Goal: Task Accomplishment & Management: Use online tool/utility

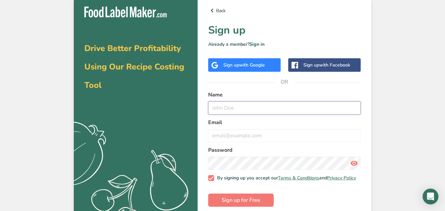
click at [258, 107] on input "text" at bounding box center [284, 107] width 152 height 13
type input "Mahmoud Soliman"
click at [257, 136] on input "email" at bounding box center [284, 135] width 152 height 13
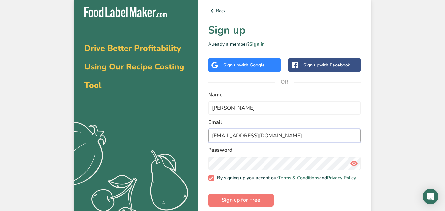
type input "msoliman100@gmail.com"
click at [256, 174] on form "Name Mahmoud Soliman Email msoliman100@gmail.com Password By signing up you acc…" at bounding box center [284, 149] width 152 height 116
click at [188, 164] on section "Drive Better Profitability Using Our Recipe Costing Tool .a{fill:#f5f3ed;} Back…" at bounding box center [222, 109] width 297 height 227
click at [348, 158] on span at bounding box center [353, 163] width 13 height 13
click at [354, 164] on icon at bounding box center [354, 163] width 8 height 12
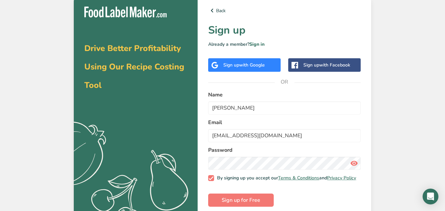
click at [354, 164] on icon at bounding box center [354, 163] width 8 height 12
click at [242, 204] on span "Sign up for Free" at bounding box center [241, 200] width 39 height 8
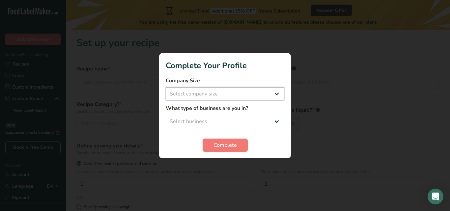
click at [203, 92] on select "Select company size Fewer than 10 Employees 10 to 50 Employees 51 to 500 Employ…" at bounding box center [225, 93] width 118 height 13
select select "1"
click at [166, 87] on select "Select company size Fewer than 10 Employees 10 to 50 Employees 51 to 500 Employ…" at bounding box center [225, 93] width 118 height 13
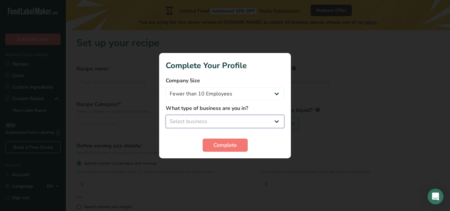
click at [193, 119] on select "Select business Packaged Food Manufacturer Restaurant & Cafe Bakery Meal Plans …" at bounding box center [225, 121] width 118 height 13
select select "3"
click at [166, 115] on select "Select business Packaged Food Manufacturer Restaurant & Cafe Bakery Meal Plans …" at bounding box center [225, 121] width 118 height 13
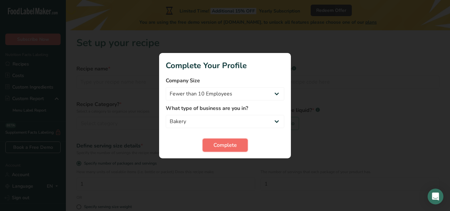
click at [223, 145] on span "Complete" at bounding box center [224, 145] width 23 height 8
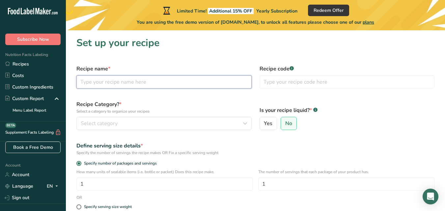
click at [117, 83] on input "text" at bounding box center [163, 81] width 175 height 13
type input "Chocolate Spread"
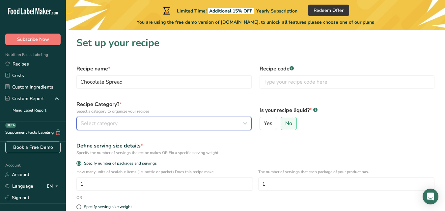
click at [105, 124] on span "Select category" at bounding box center [99, 123] width 37 height 8
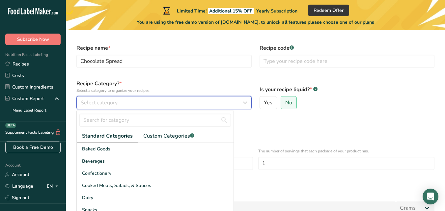
scroll to position [22, 0]
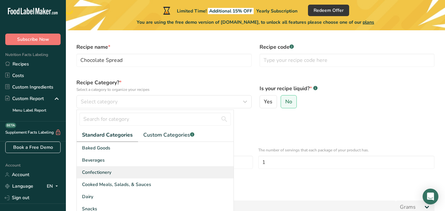
click at [108, 175] on span "Confectionery" at bounding box center [96, 172] width 29 height 7
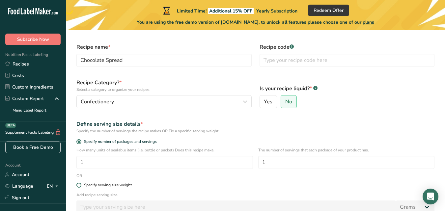
click at [79, 186] on span at bounding box center [78, 185] width 5 height 5
click at [79, 186] on input "Specify serving size weight" at bounding box center [78, 185] width 4 height 4
radio input "true"
radio input "false"
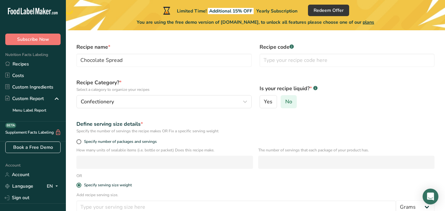
click at [286, 101] on span "No" at bounding box center [288, 101] width 7 height 7
click at [285, 101] on input "No" at bounding box center [283, 102] width 4 height 4
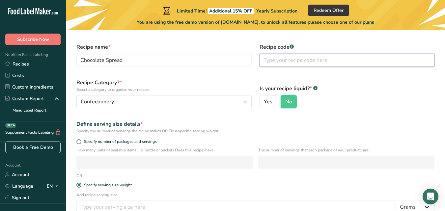
click at [276, 62] on input "text" at bounding box center [346, 60] width 175 height 13
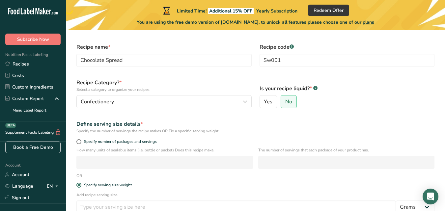
click at [398, 130] on div "Specify the number of servings the recipe makes OR Fix a specific serving weight" at bounding box center [255, 131] width 358 height 6
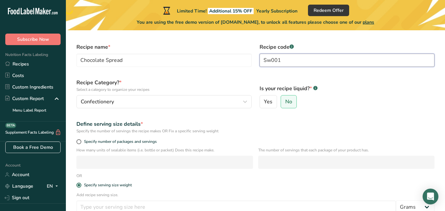
click at [319, 62] on input "Sw001" at bounding box center [346, 60] width 175 height 13
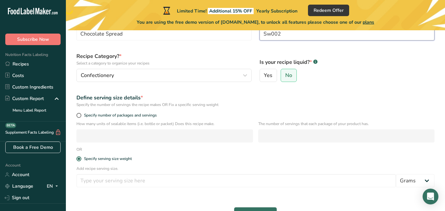
scroll to position [74, 0]
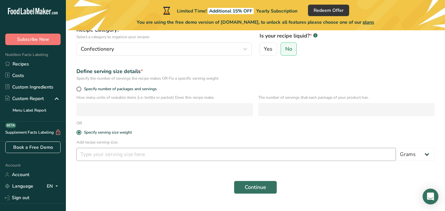
type input "Sw002"
click at [104, 155] on input "number" at bounding box center [235, 154] width 319 height 13
type input "100"
click at [261, 189] on span "Continue" at bounding box center [255, 187] width 21 height 8
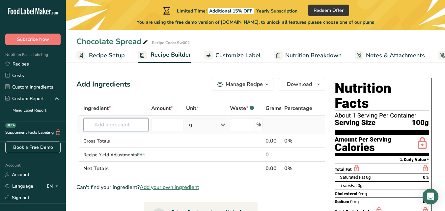
click at [118, 127] on input "text" at bounding box center [115, 124] width 65 height 13
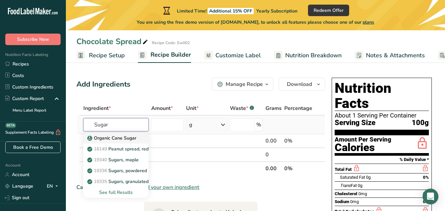
type input "Sugar"
click at [117, 137] on p "Organic Cane Sugar" at bounding box center [113, 138] width 48 height 7
type input "Organic Cane Sugar"
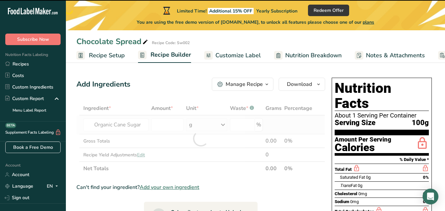
type input "0"
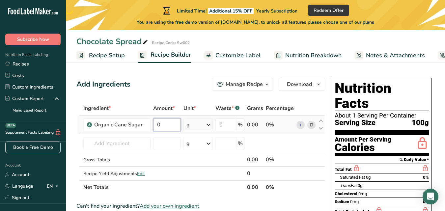
click at [165, 124] on input "0" at bounding box center [167, 124] width 28 height 13
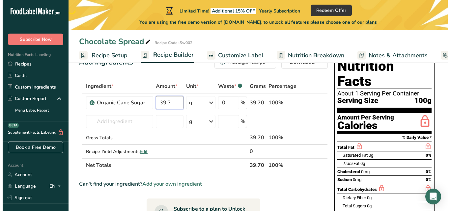
scroll to position [31, 0]
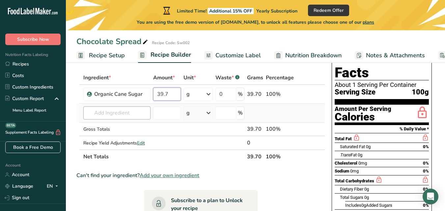
type input "39.7"
click at [128, 113] on div "Ingredient * Amount * Unit * Waste * .a-a{fill:#347362;}.b-a{fill:#fff;} Grams …" at bounding box center [200, 117] width 249 height 93
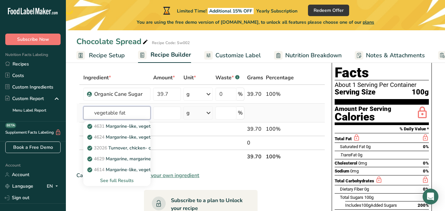
type input "vegetable fat"
click at [121, 182] on div "See full Results" at bounding box center [117, 180] width 57 height 7
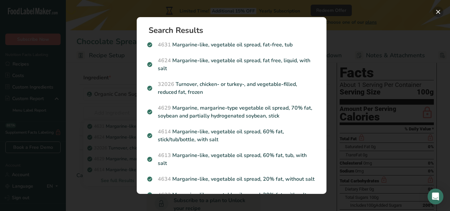
click at [437, 12] on button "Search results modal" at bounding box center [438, 12] width 11 height 11
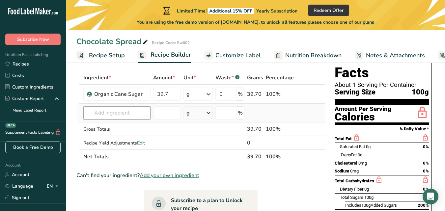
click at [138, 115] on input "text" at bounding box center [116, 112] width 67 height 13
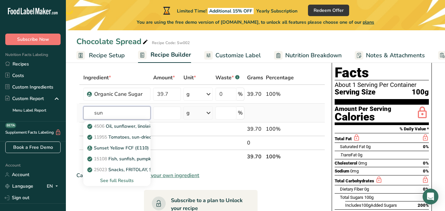
type input "sun"
click at [121, 180] on div "See full Results" at bounding box center [117, 180] width 57 height 7
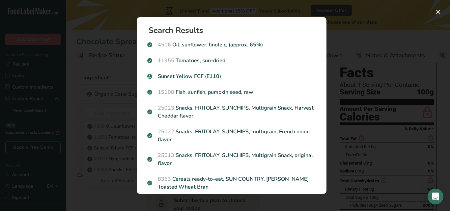
click at [121, 180] on div "Search results modal" at bounding box center [225, 105] width 450 height 211
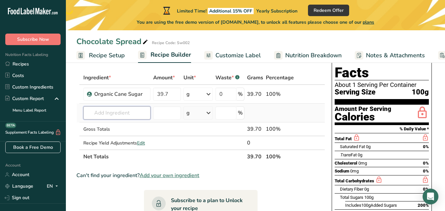
click at [113, 116] on input "text" at bounding box center [116, 112] width 67 height 13
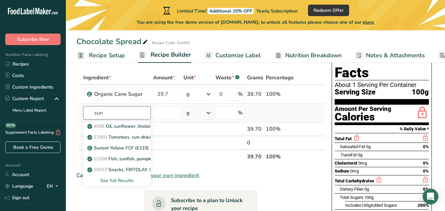
type input "sun"
click at [121, 181] on div "See full Results" at bounding box center [117, 180] width 57 height 7
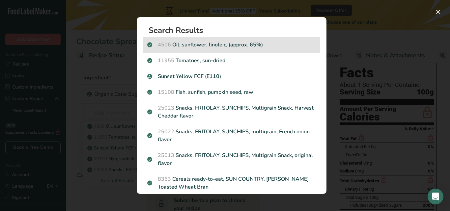
click at [221, 48] on p "4506 Oil, sunflower, linoleic, (approx. 65%)" at bounding box center [231, 45] width 169 height 8
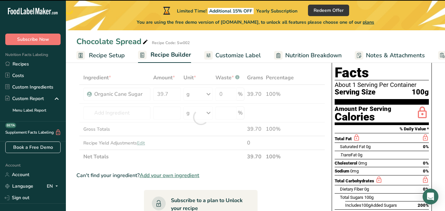
type input "0"
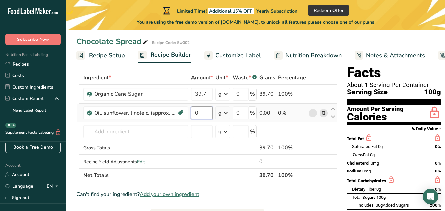
click at [208, 112] on input "0" at bounding box center [202, 112] width 22 height 13
type input "8.5"
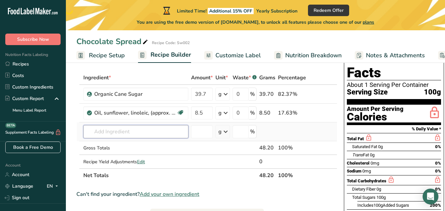
click at [164, 131] on div "Ingredient * Amount * Unit * Waste * .a-a{fill:#347362;}.b-a{fill:#fff;} Grams …" at bounding box center [206, 127] width 261 height 112
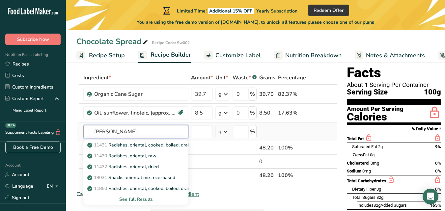
type input "olien"
click at [141, 200] on div "See full Results" at bounding box center [136, 199] width 94 height 7
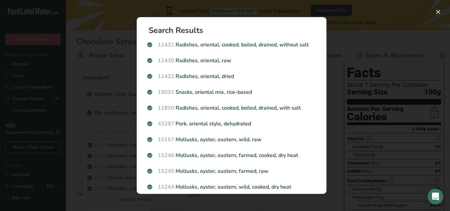
click at [141, 200] on div "Search Results 11431 Radishes, oriental, cooked, boiled, drained, without salt …" at bounding box center [231, 106] width 211 height 198
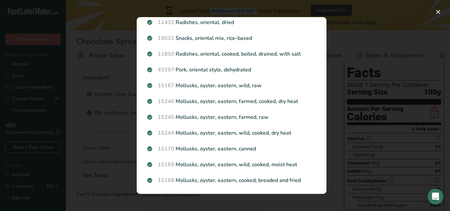
scroll to position [55, 0]
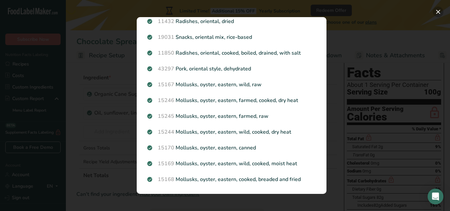
click at [439, 13] on button "Search results modal" at bounding box center [438, 12] width 11 height 11
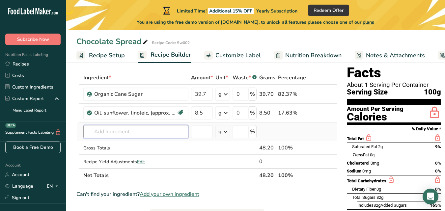
click at [150, 129] on input "text" at bounding box center [135, 131] width 105 height 13
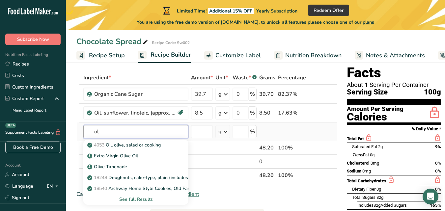
type input "ol"
click at [135, 200] on div "See full Results" at bounding box center [136, 199] width 94 height 7
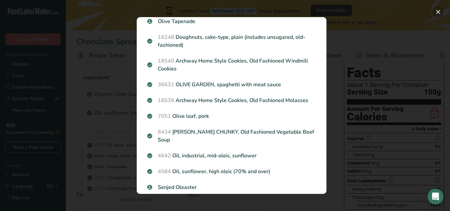
click at [440, 13] on button "Search results modal" at bounding box center [438, 12] width 11 height 11
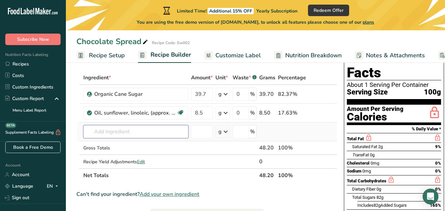
click at [151, 132] on input "text" at bounding box center [135, 131] width 105 height 13
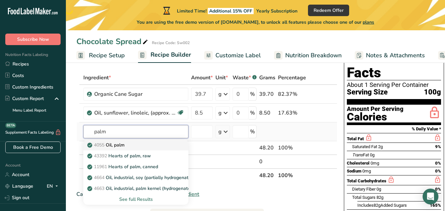
type input "palm"
click at [133, 146] on div "4055 Oil, palm" at bounding box center [131, 145] width 84 height 7
type input "Oil, palm"
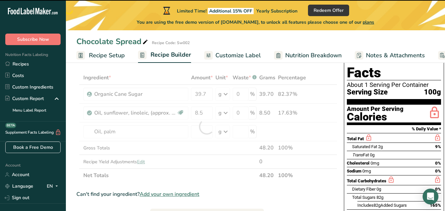
type input "0"
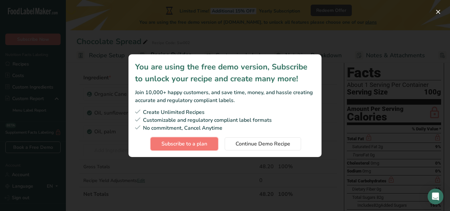
drag, startPoint x: 225, startPoint y: 151, endPoint x: 245, endPoint y: 154, distance: 20.1
click at [235, 153] on section "You are using the free demo version, Subscribe to unlock your recipe and create…" at bounding box center [224, 105] width 193 height 103
click at [258, 143] on span "Continue Demo Recipe" at bounding box center [262, 144] width 55 height 8
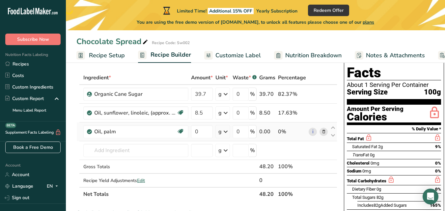
click at [228, 139] on td "g Portions 1 tbsp 1 cup 1 tsp Weight Units g kg mg See more Volume Units l Volu…" at bounding box center [222, 131] width 17 height 19
click at [205, 133] on input "0" at bounding box center [202, 131] width 22 height 13
type input "19.5"
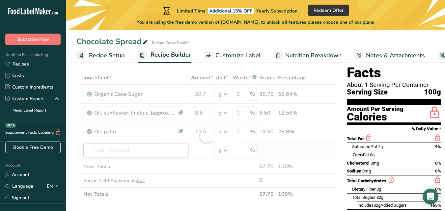
click at [149, 153] on div "Ingredient * Amount * Unit * Waste * .a-a{fill:#347362;}.b-a{fill:#fff;} Grams …" at bounding box center [206, 136] width 261 height 130
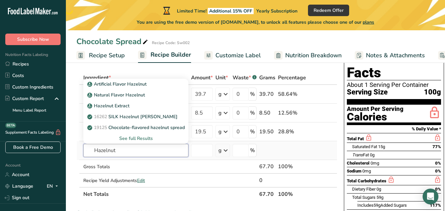
type input "Hazelnut"
click at [135, 139] on div "See full Results" at bounding box center [136, 138] width 94 height 7
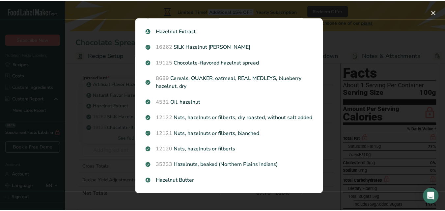
scroll to position [46, 0]
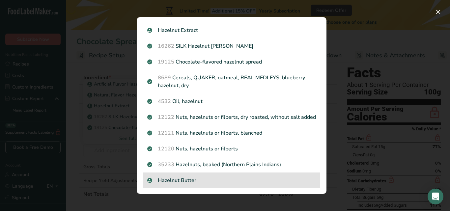
drag, startPoint x: 249, startPoint y: 200, endPoint x: 192, endPoint y: 186, distance: 58.2
click at [192, 184] on p "Hazelnut Butter" at bounding box center [231, 180] width 169 height 8
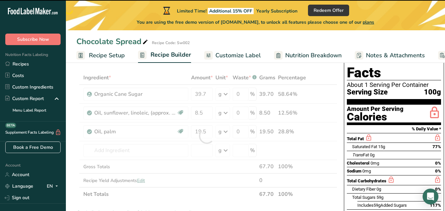
type input "0"
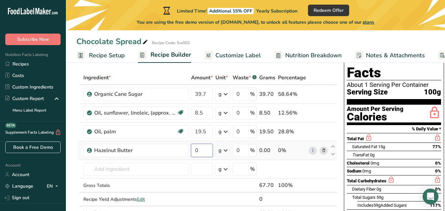
click at [206, 154] on input "0" at bounding box center [202, 150] width 22 height 13
type input "6"
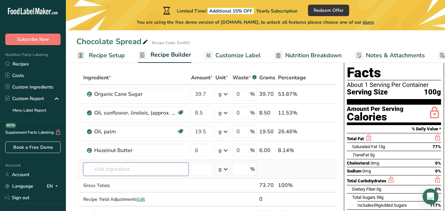
click at [152, 167] on div "Ingredient * Amount * Unit * Waste * .a-a{fill:#347362;}.b-a{fill:#fff;} Grams …" at bounding box center [206, 145] width 261 height 149
click at [105, 170] on input "text" at bounding box center [135, 169] width 105 height 13
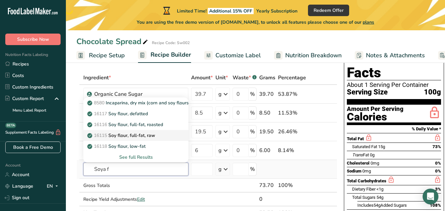
type input "Soya f"
click at [155, 135] on p "16115 Soy flour, full-fat, raw" at bounding box center [122, 135] width 66 height 7
type input "Soy flour, full-fat, raw"
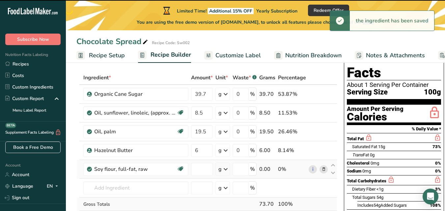
type input "0"
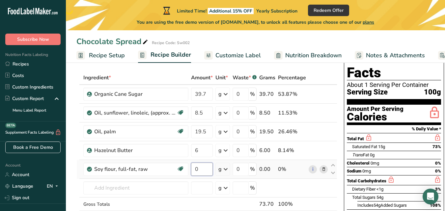
click at [205, 174] on input "0" at bounding box center [202, 169] width 22 height 13
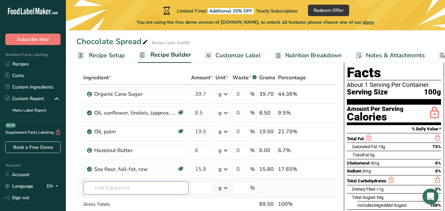
click at [146, 183] on div "Ingredient * Amount * Unit * Waste * .a-a{fill:#347362;}.b-a{fill:#fff;} Grams …" at bounding box center [206, 155] width 261 height 168
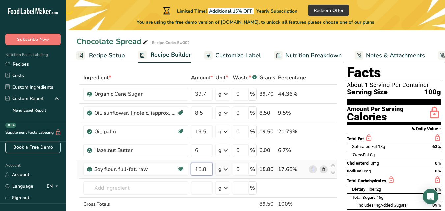
click at [204, 171] on input "15.8" at bounding box center [202, 169] width 22 height 13
click at [208, 170] on input "15.8" at bounding box center [202, 169] width 22 height 13
type input "1"
type input "5"
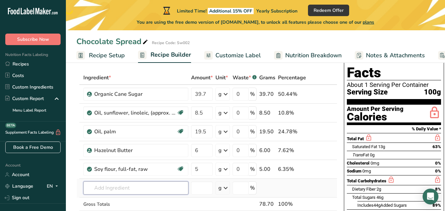
click at [165, 190] on div "Ingredient * Amount * Unit * Waste * .a-a{fill:#347362;}.b-a{fill:#fff;} Grams …" at bounding box center [206, 155] width 261 height 168
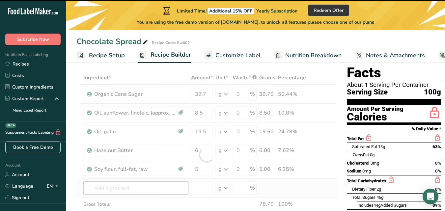
type input "w"
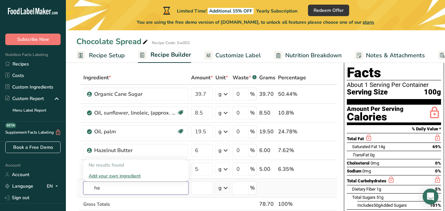
type input "h"
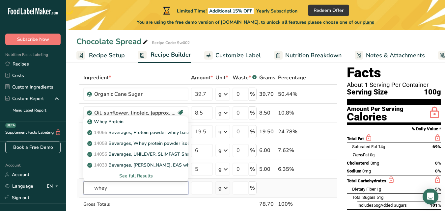
type input "whey"
click at [143, 174] on div "See full Results" at bounding box center [136, 175] width 94 height 7
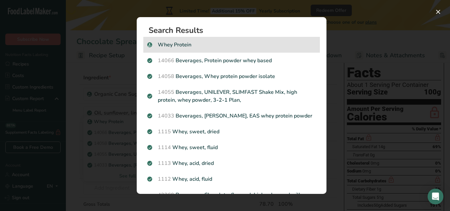
click at [182, 47] on p "Whey Protein" at bounding box center [231, 45] width 169 height 8
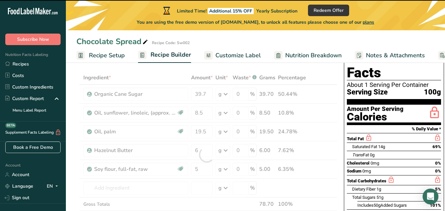
click at [182, 47] on div "Chocolate Spread Recipe Code: Sw002" at bounding box center [255, 42] width 379 height 12
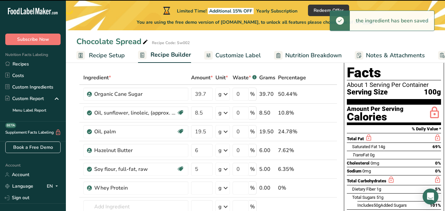
type input "0"
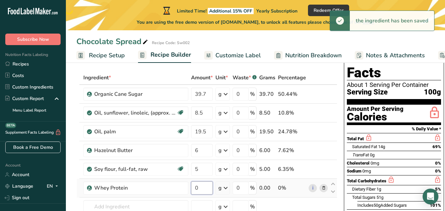
click at [202, 191] on input "0" at bounding box center [202, 187] width 22 height 13
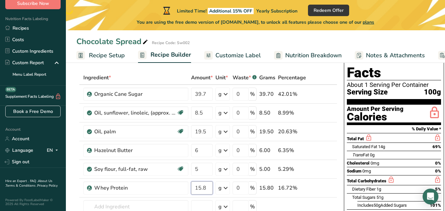
scroll to position [36, 0]
type input "15.8"
click at [89, 205] on div "Ingredient * Amount * Unit * Waste * .a-a{fill:#347362;}.b-a{fill:#fff;} Grams …" at bounding box center [206, 164] width 261 height 187
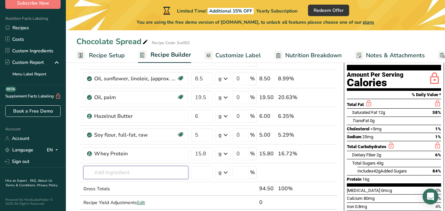
scroll to position [67, 0]
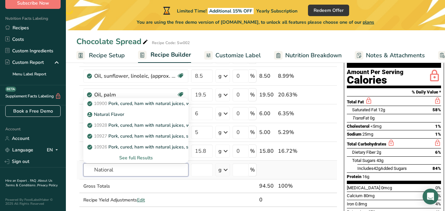
drag, startPoint x: 106, startPoint y: 171, endPoint x: 103, endPoint y: 176, distance: 5.8
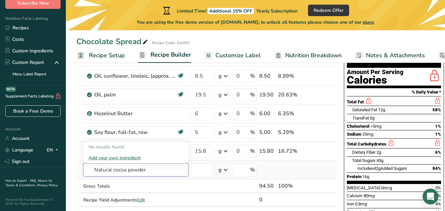
click at [166, 173] on input "Natural cocoa powder" at bounding box center [135, 169] width 105 height 13
click at [114, 171] on input "Natural cocoa powder" at bounding box center [135, 169] width 105 height 13
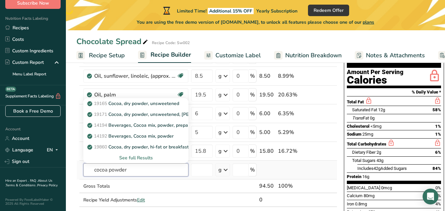
type input "cocoa powder"
click at [141, 156] on div "See full Results" at bounding box center [136, 157] width 94 height 7
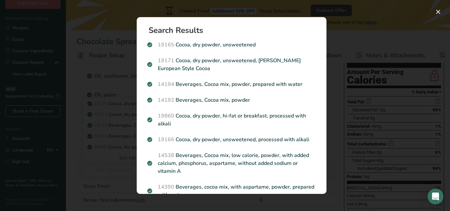
click at [141, 156] on section "Search Results 19165 Cocoa, dry powder, unsweetened 19171 Cocoa, dry powder, un…" at bounding box center [232, 105] width 190 height 177
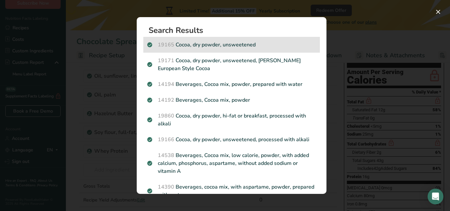
click at [232, 45] on p "19165 Cocoa, dry powder, unsweetened" at bounding box center [231, 45] width 169 height 8
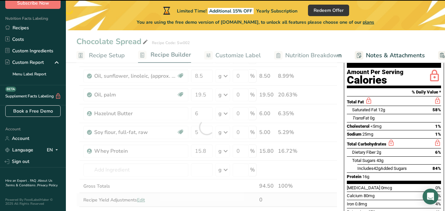
drag, startPoint x: 232, startPoint y: 45, endPoint x: 173, endPoint y: 211, distance: 175.9
type input "0"
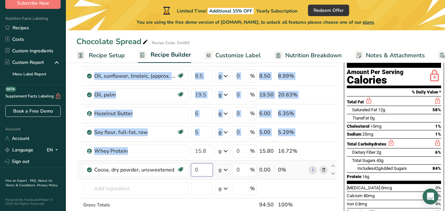
click at [203, 170] on input "0" at bounding box center [202, 169] width 22 height 13
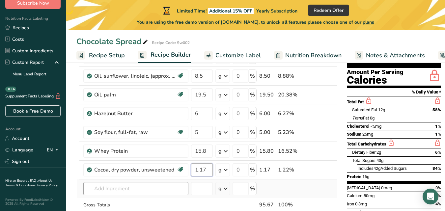
type input "1.17"
click at [153, 185] on div "Ingredient * Amount * Unit * Waste * .a-a{fill:#347362;}.b-a{fill:#fff;} Grams …" at bounding box center [206, 136] width 261 height 205
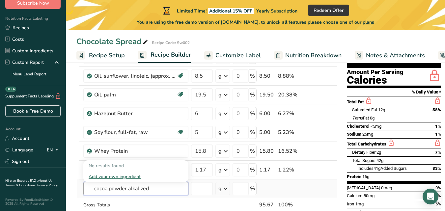
click at [127, 190] on input "cocoa powder alkalized" at bounding box center [135, 188] width 105 height 13
click at [155, 187] on input "cocoa alkalized" at bounding box center [135, 188] width 105 height 13
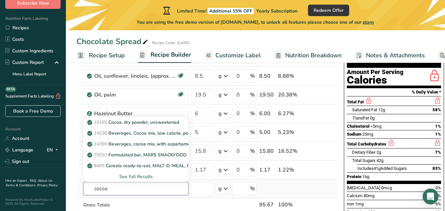
type input "cocoa"
click at [144, 176] on div "See full Results" at bounding box center [136, 176] width 94 height 7
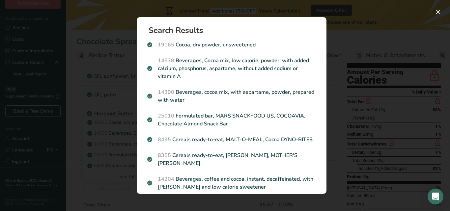
click at [209, 112] on div "25010 Formulated bar, MARS SNACKFOOD US, COCOAVIA, Chocolate Almond Snack Bar" at bounding box center [231, 120] width 176 height 24
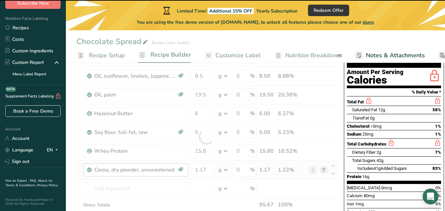
type input "0"
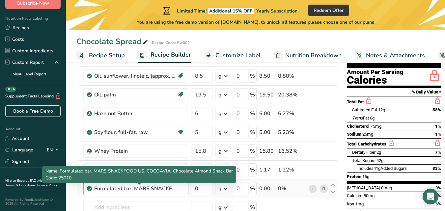
click at [161, 190] on div "Formulated bar, MARS SNACKFOOD US, COCOAVIA, Chocolate Almond Snack Bar" at bounding box center [135, 189] width 82 height 8
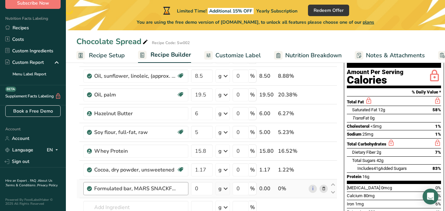
click at [178, 190] on div "Formulated bar, MARS SNACKFOOD US, COCOAVIA, Chocolate Almond Snack Bar" at bounding box center [139, 189] width 90 height 8
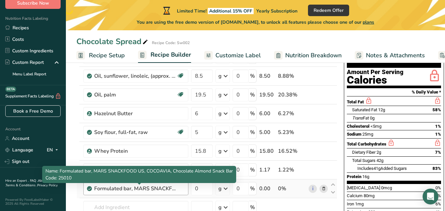
click at [137, 192] on div "Formulated bar, MARS SNACKFOOD US, COCOAVIA, Chocolate Almond Snack Bar" at bounding box center [135, 189] width 82 height 8
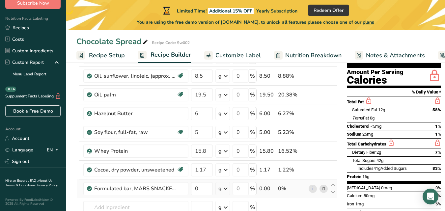
click at [323, 189] on icon at bounding box center [323, 188] width 5 height 7
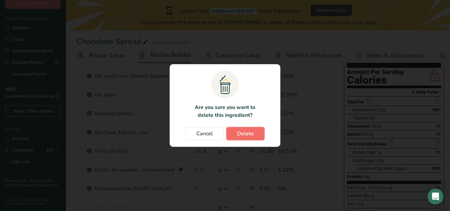
click at [247, 135] on span "Delete" at bounding box center [245, 134] width 16 height 8
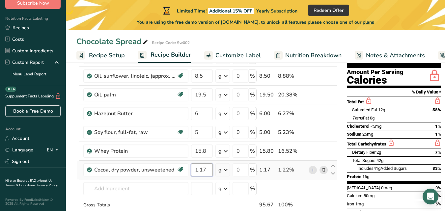
click at [194, 175] on input "1.17" at bounding box center [202, 169] width 22 height 13
drag, startPoint x: 194, startPoint y: 173, endPoint x: 210, endPoint y: 169, distance: 16.3
click at [210, 169] on input "1.17" at bounding box center [202, 169] width 22 height 13
type input "4"
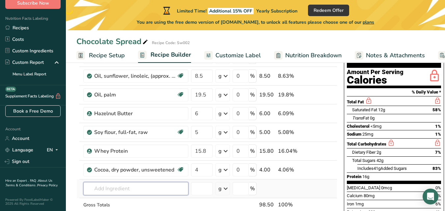
click at [178, 193] on div "Ingredient * Amount * Unit * Waste * .a-a{fill:#347362;}.b-a{fill:#fff;} Grams …" at bounding box center [206, 136] width 261 height 205
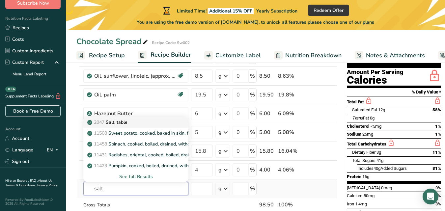
type input "salt"
click at [127, 123] on p "2047 Salt, table" at bounding box center [108, 122] width 39 height 7
type input "Salt, table"
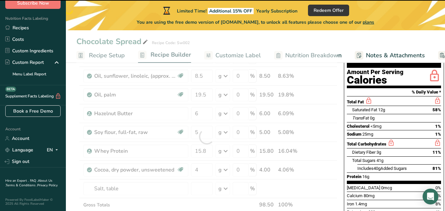
type input "0"
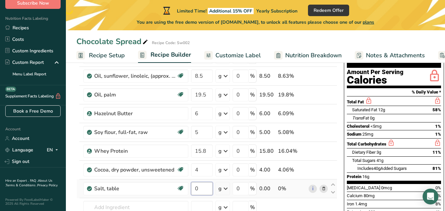
click at [207, 194] on input "0" at bounding box center [202, 188] width 22 height 13
type input "0.05"
click at [179, 202] on div "Ingredient * Amount * Unit * Waste * .a-a{fill:#347362;}.b-a{fill:#fff;} Grams …" at bounding box center [206, 146] width 261 height 224
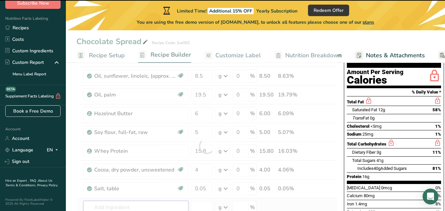
type input "s"
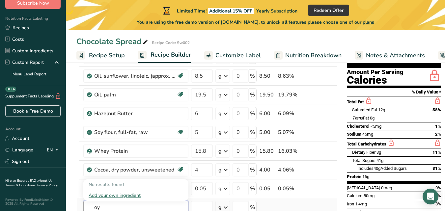
type input "o"
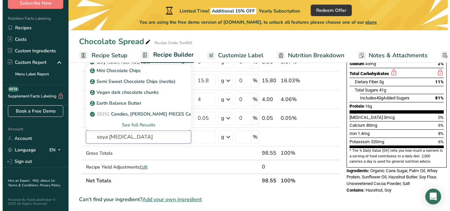
scroll to position [160, 0]
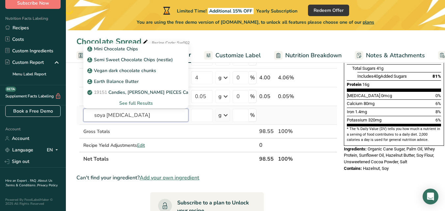
type input "soya lecithin"
click at [138, 103] on div "See full Results" at bounding box center [136, 103] width 94 height 7
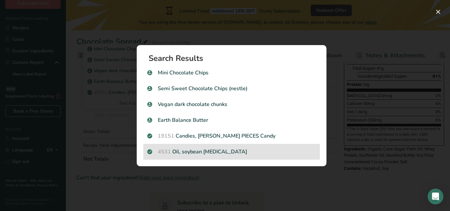
click at [190, 152] on p "4531 Oil, soybean lecithin" at bounding box center [231, 152] width 169 height 8
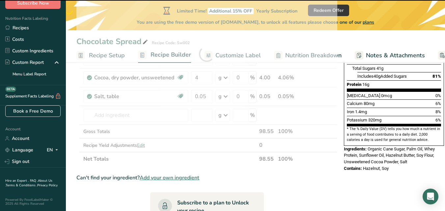
type input "0"
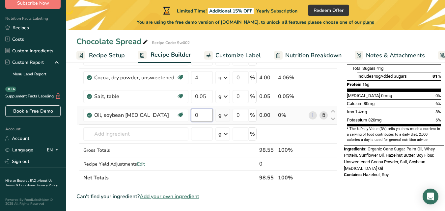
click at [205, 117] on input "0" at bounding box center [202, 115] width 22 height 13
type input "0.8"
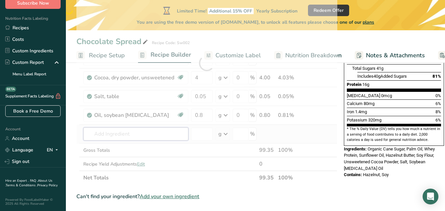
click at [168, 137] on div "Ingredient * Amount * Unit * Waste * .a-a{fill:#347362;}.b-a{fill:#fff;} Grams …" at bounding box center [206, 63] width 261 height 243
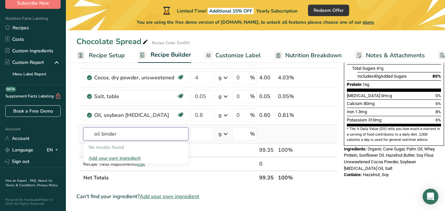
click at [161, 135] on input "oil binder" at bounding box center [135, 133] width 105 height 13
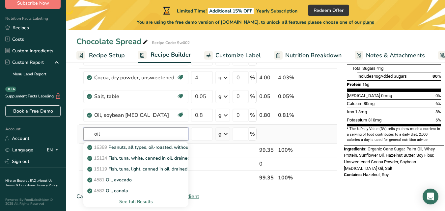
type input "oil"
click at [138, 201] on div "See full Results" at bounding box center [136, 201] width 94 height 7
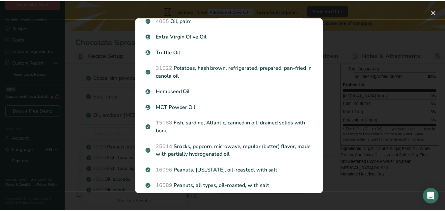
scroll to position [184, 0]
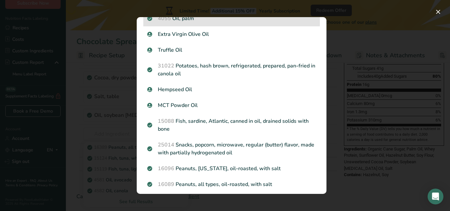
click at [202, 17] on p "4055 Oil, palm" at bounding box center [231, 18] width 169 height 8
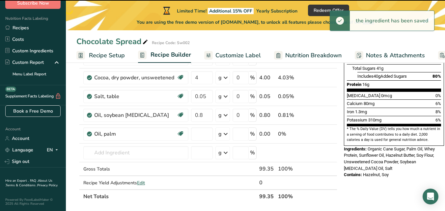
type input "0"
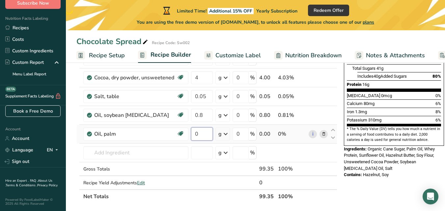
click at [206, 140] on input "0" at bounding box center [202, 133] width 22 height 13
click at [206, 138] on input "0" at bounding box center [202, 133] width 22 height 13
type input "0"
type input "0.5"
click at [365, 196] on div "Nutrition Facts About 1 Serving Per Container Serving Size 100g Amount Per Serv…" at bounding box center [393, 179] width 105 height 529
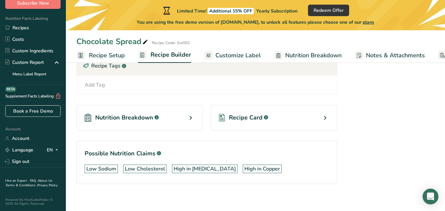
scroll to position [395, 0]
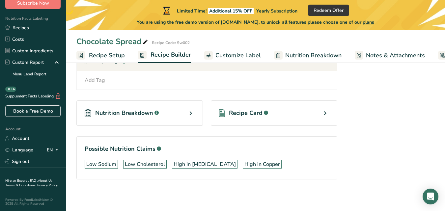
drag, startPoint x: 290, startPoint y: 105, endPoint x: 310, endPoint y: 111, distance: 21.7
click at [308, 110] on div "Recipe Card .a-a{fill:#347362;}.b-a{fill:#fff;}" at bounding box center [274, 112] width 126 height 25
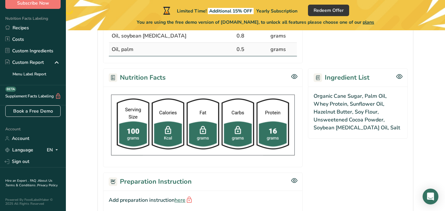
scroll to position [273, 0]
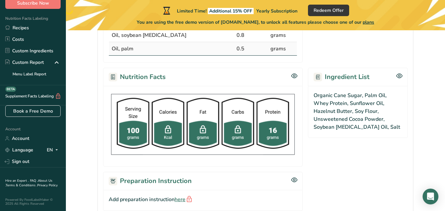
drag, startPoint x: 300, startPoint y: 76, endPoint x: 296, endPoint y: 76, distance: 4.6
click at [297, 76] on div "Nutrition Facts" at bounding box center [202, 77] width 199 height 18
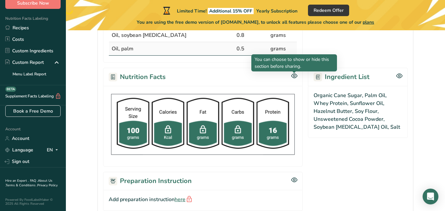
click at [294, 76] on icon at bounding box center [294, 76] width 6 height 6
click at [0, 0] on div at bounding box center [0, 0] width 0 height 0
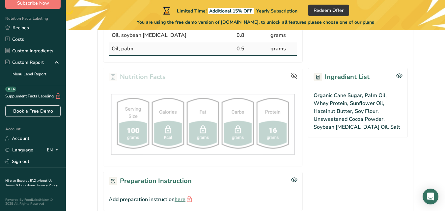
click at [294, 76] on icon at bounding box center [294, 76] width 6 height 4
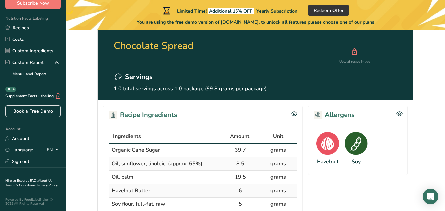
scroll to position [48, 0]
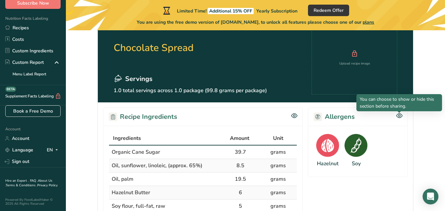
click at [399, 116] on icon at bounding box center [399, 116] width 6 height 6
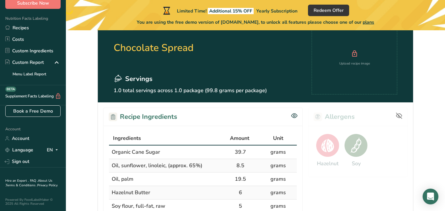
click at [399, 116] on icon at bounding box center [399, 116] width 7 height 7
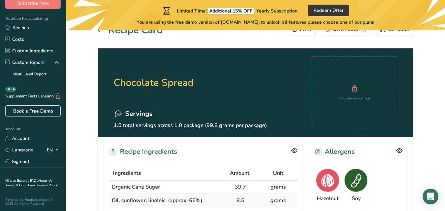
scroll to position [0, 0]
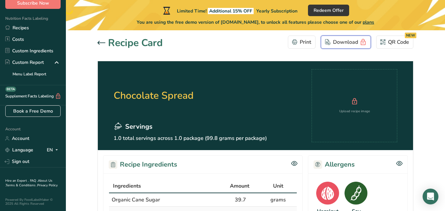
click at [346, 42] on div "Download" at bounding box center [345, 42] width 41 height 10
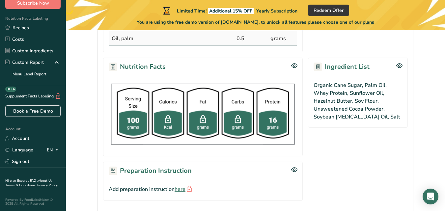
scroll to position [287, 0]
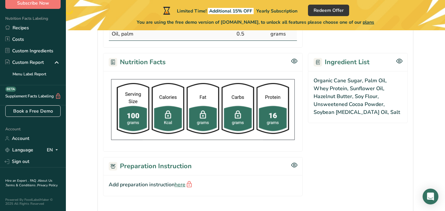
click at [172, 116] on img at bounding box center [203, 110] width 188 height 66
click at [276, 123] on img at bounding box center [203, 110] width 188 height 66
click at [236, 120] on img at bounding box center [203, 110] width 188 height 66
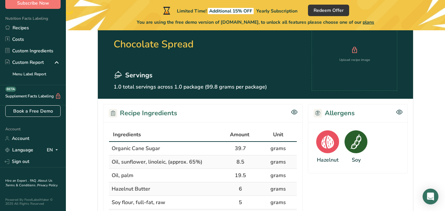
scroll to position [0, 0]
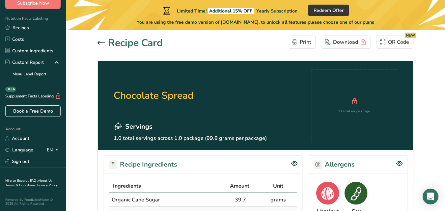
click at [100, 43] on icon at bounding box center [101, 43] width 8 height 4
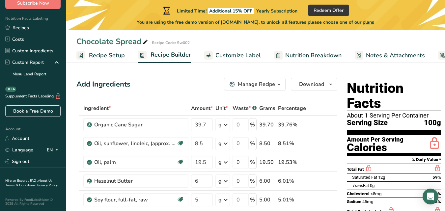
click at [100, 43] on div "Chocolate Spread" at bounding box center [112, 42] width 73 height 12
click at [307, 56] on span "Nutrition Breakdown" at bounding box center [313, 55] width 56 height 9
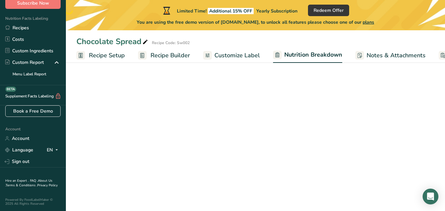
scroll to position [0, 56]
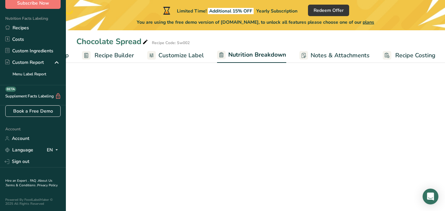
select select "Calories"
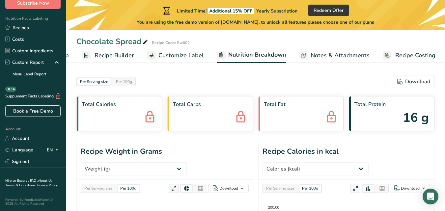
scroll to position [0, 57]
click at [421, 84] on div "Download" at bounding box center [413, 82] width 33 height 8
click at [341, 58] on span "Notes & Attachments" at bounding box center [339, 55] width 59 height 9
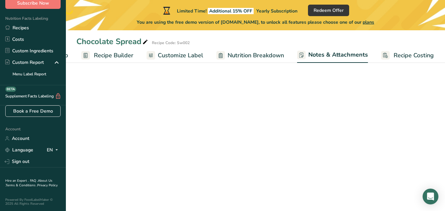
scroll to position [0, 56]
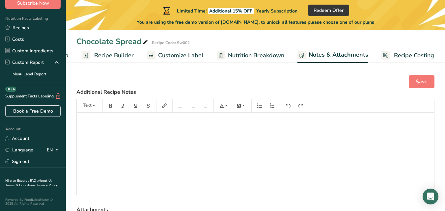
click at [176, 55] on span "Customize Label" at bounding box center [180, 55] width 45 height 9
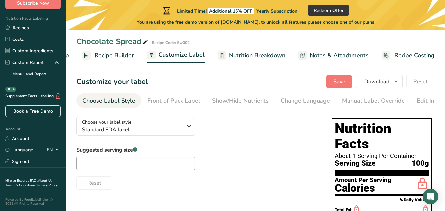
click at [226, 131] on div "Choose your label style Standard FDA label USA (FDA) Standard FDA label Tabular…" at bounding box center [197, 151] width 242 height 78
click at [188, 127] on icon "button" at bounding box center [189, 126] width 8 height 12
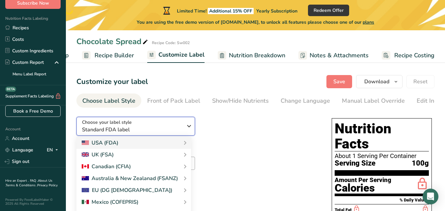
click at [188, 127] on icon "button" at bounding box center [189, 126] width 8 height 12
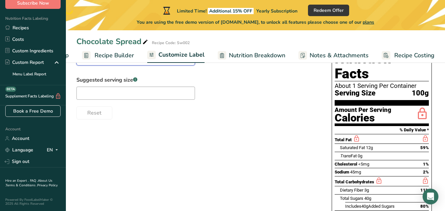
scroll to position [87, 0]
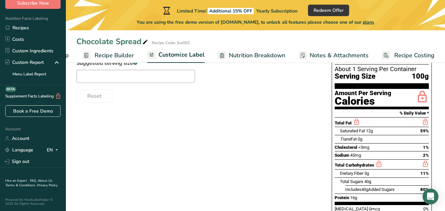
click at [393, 151] on div "Sodium 45mg 2%" at bounding box center [381, 155] width 94 height 8
click at [430, 198] on icon "Open Intercom Messenger" at bounding box center [430, 196] width 8 height 9
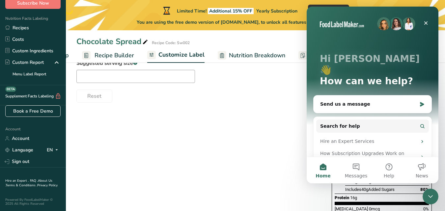
scroll to position [0, 0]
click at [425, 25] on icon "Close" at bounding box center [425, 22] width 5 height 5
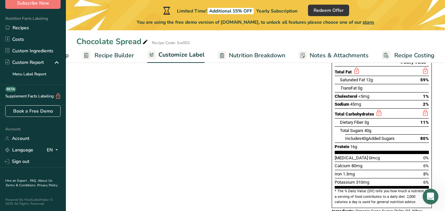
scroll to position [171, 0]
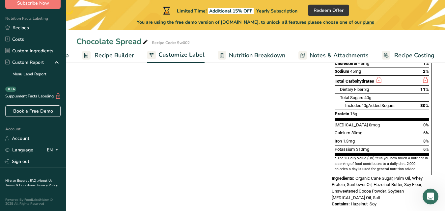
click at [365, 201] on span "Hazelnut, Soy" at bounding box center [364, 203] width 26 height 5
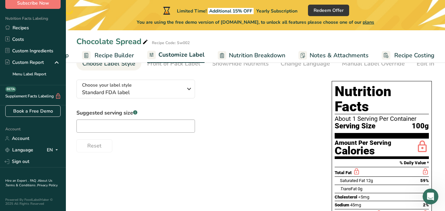
scroll to position [0, 0]
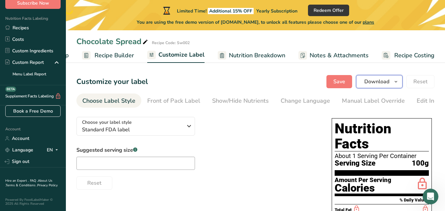
click at [396, 83] on icon "button" at bounding box center [395, 82] width 5 height 8
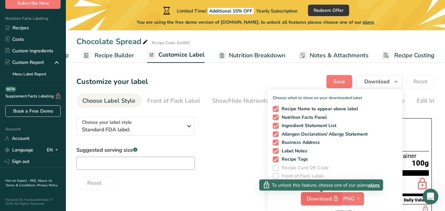
click at [335, 200] on icon "button" at bounding box center [335, 198] width 6 height 9
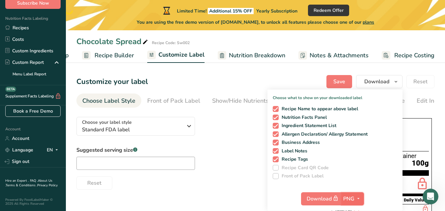
click at [358, 199] on icon "button" at bounding box center [357, 199] width 5 height 8
click at [360, 198] on icon "button" at bounding box center [357, 199] width 5 height 8
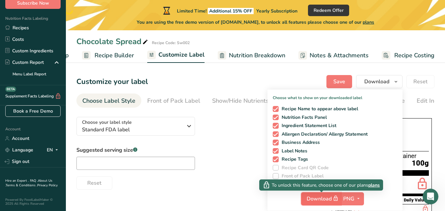
click at [323, 200] on span "Download" at bounding box center [322, 199] width 33 height 8
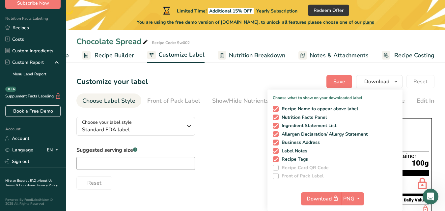
click at [407, 176] on section "Amount Per Serving Calories" at bounding box center [381, 186] width 94 height 20
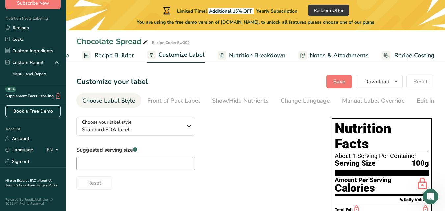
click at [407, 176] on section "Amount Per Serving Calories" at bounding box center [381, 186] width 94 height 20
click at [408, 176] on section "Amount Per Serving Calories" at bounding box center [381, 186] width 94 height 20
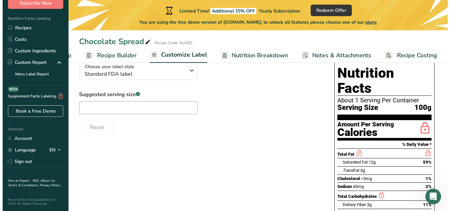
scroll to position [59, 0]
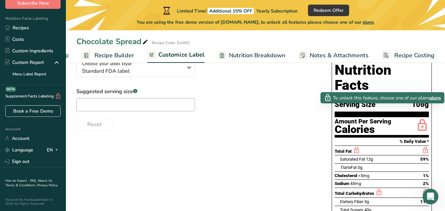
click at [421, 118] on icon at bounding box center [421, 125] width 13 height 15
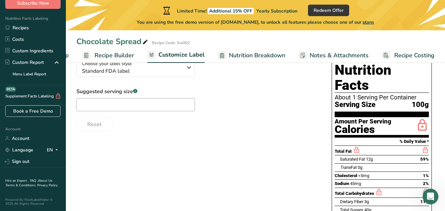
click at [421, 118] on icon at bounding box center [421, 125] width 13 height 15
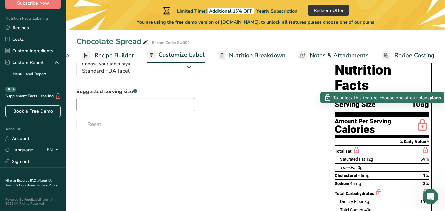
click at [436, 96] on span "plans" at bounding box center [435, 97] width 12 height 7
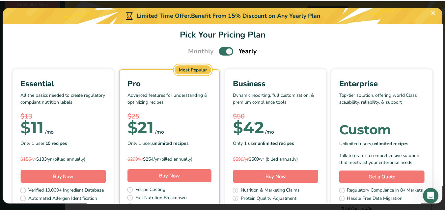
scroll to position [0, 0]
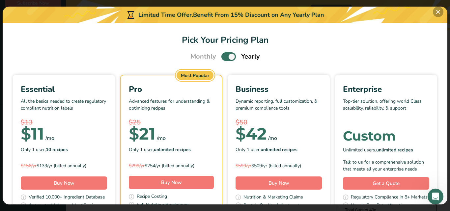
click at [437, 14] on button "Pick Your Pricing Plan Modal" at bounding box center [438, 12] width 11 height 11
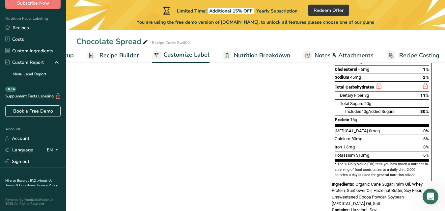
scroll to position [171, 0]
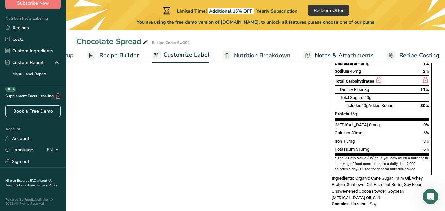
drag, startPoint x: 334, startPoint y: 144, endPoint x: 399, endPoint y: 155, distance: 65.7
click at [399, 156] on section "* The % Daily Value (DV) tells you how much a nutrient in a serving of food con…" at bounding box center [381, 164] width 94 height 16
copy section "* The % Daily Value (DV) tells you how much a nutrient in a serving of food con…"
